Goal: Check status: Check status

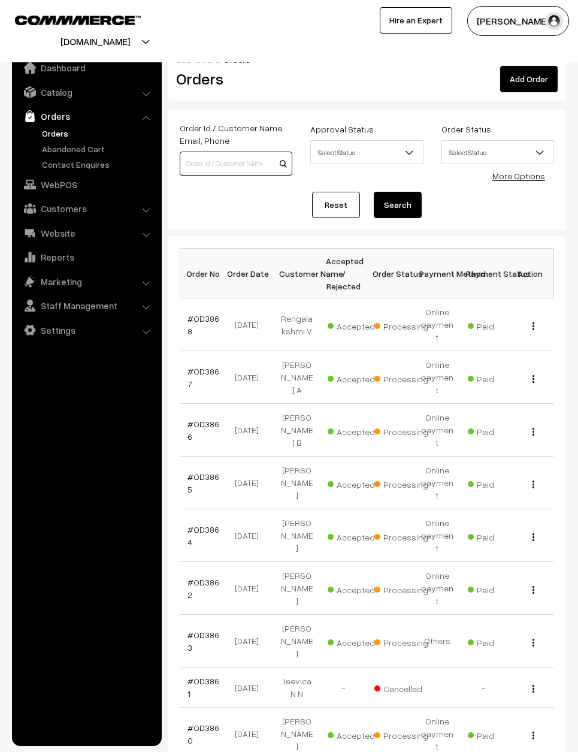
click at [231, 158] on input at bounding box center [236, 164] width 113 height 24
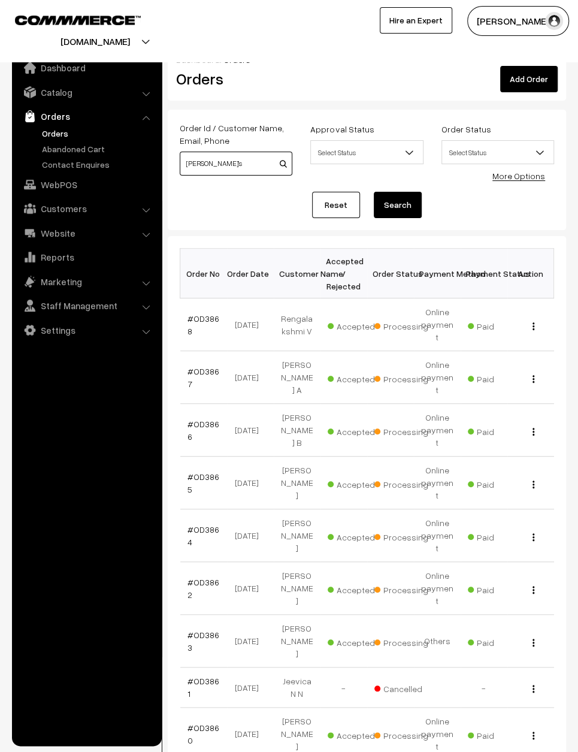
type input "Abhinay’s"
click at [398, 205] on button "Search" at bounding box center [398, 205] width 48 height 26
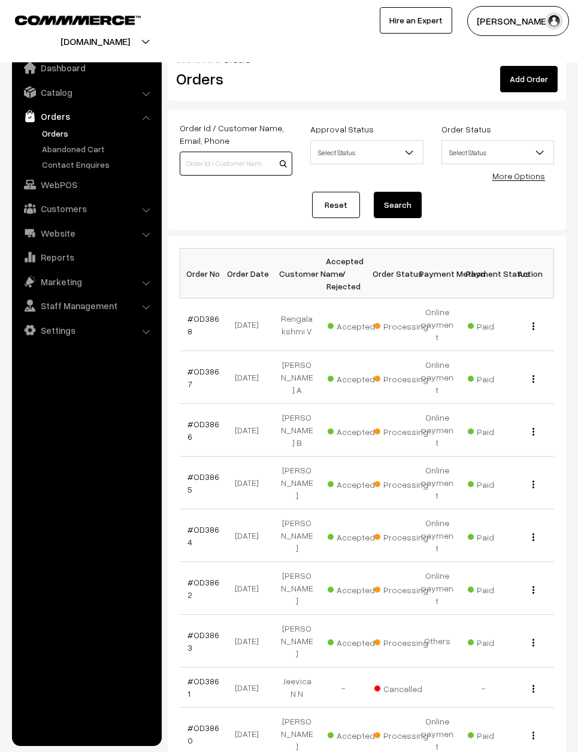
click at [257, 162] on input at bounding box center [236, 164] width 113 height 24
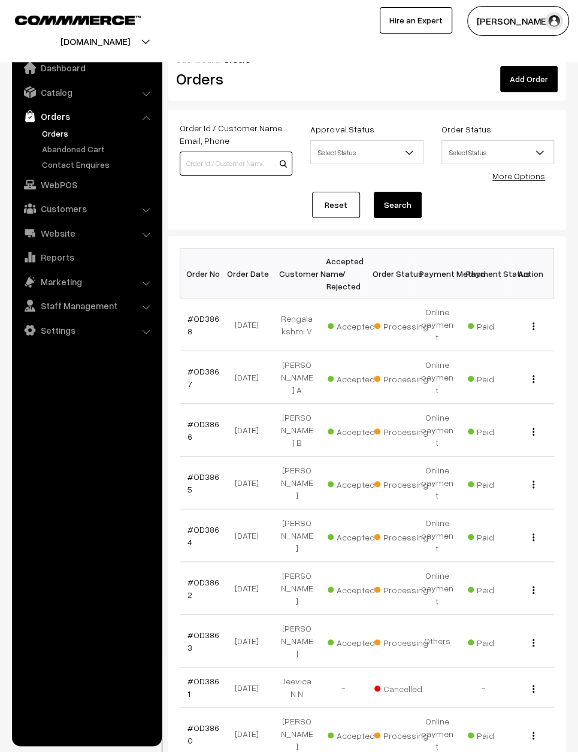
type input "O"
click at [247, 199] on div "Reset Search" at bounding box center [367, 205] width 374 height 26
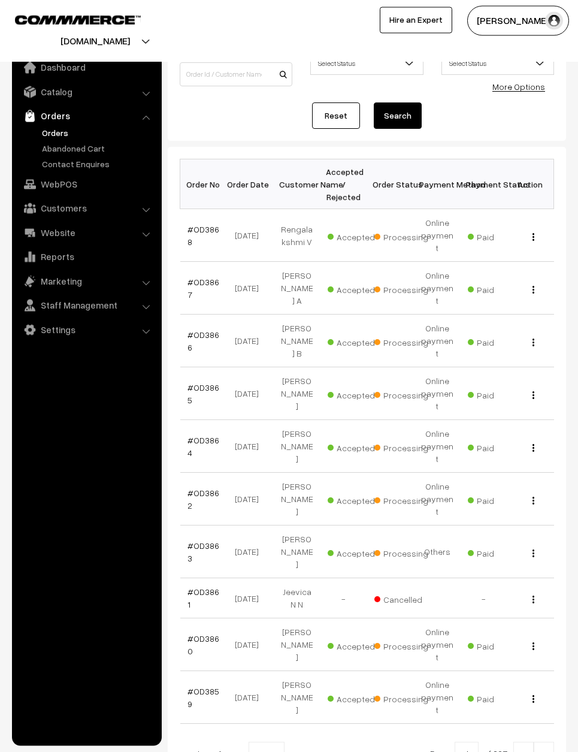
scroll to position [89, 0]
click at [549, 751] on img at bounding box center [544, 755] width 11 height 7
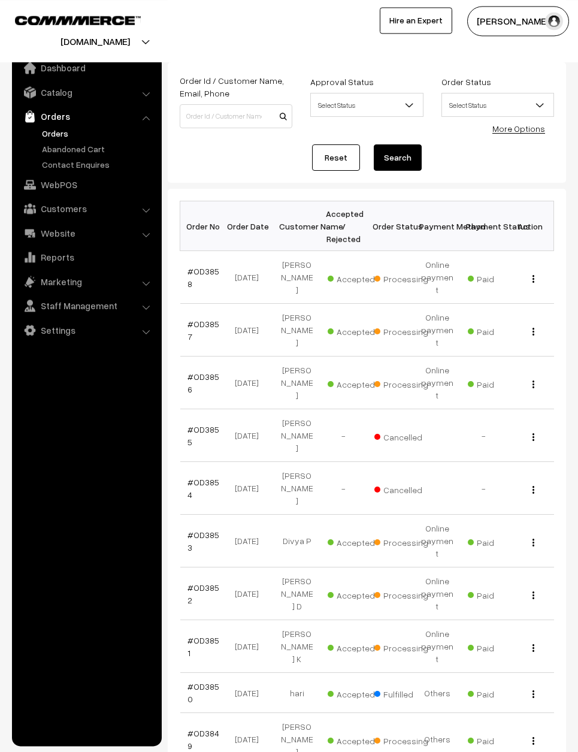
scroll to position [47, 0]
click at [209, 568] on td "#OD3852" at bounding box center [203, 594] width 47 height 53
click at [192, 583] on link "#OD3852" at bounding box center [204, 594] width 32 height 23
click at [209, 568] on td "#OD3852" at bounding box center [203, 594] width 47 height 53
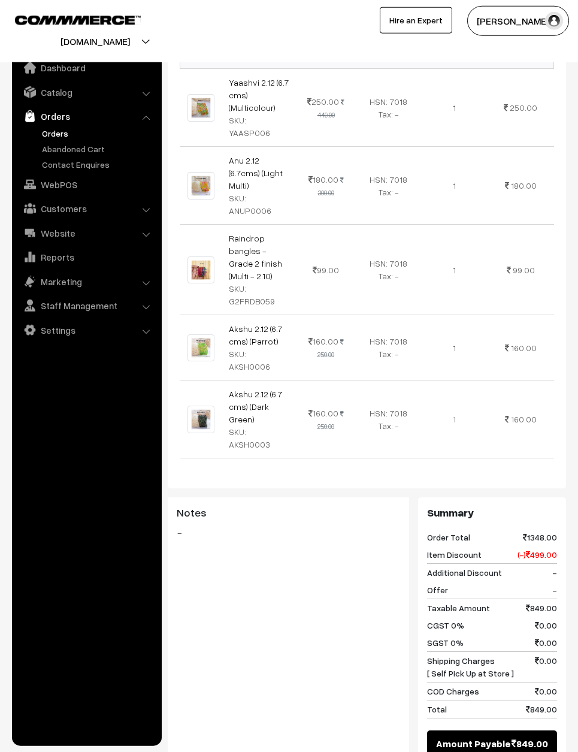
scroll to position [427, 0]
